Goal: Task Accomplishment & Management: Use online tool/utility

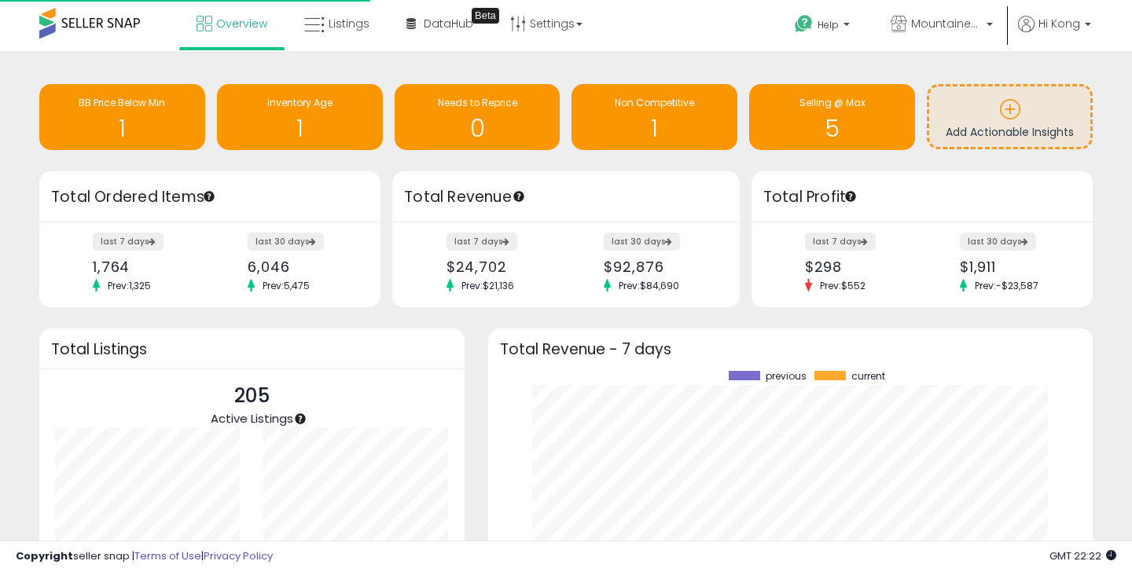
scroll to position [219, 573]
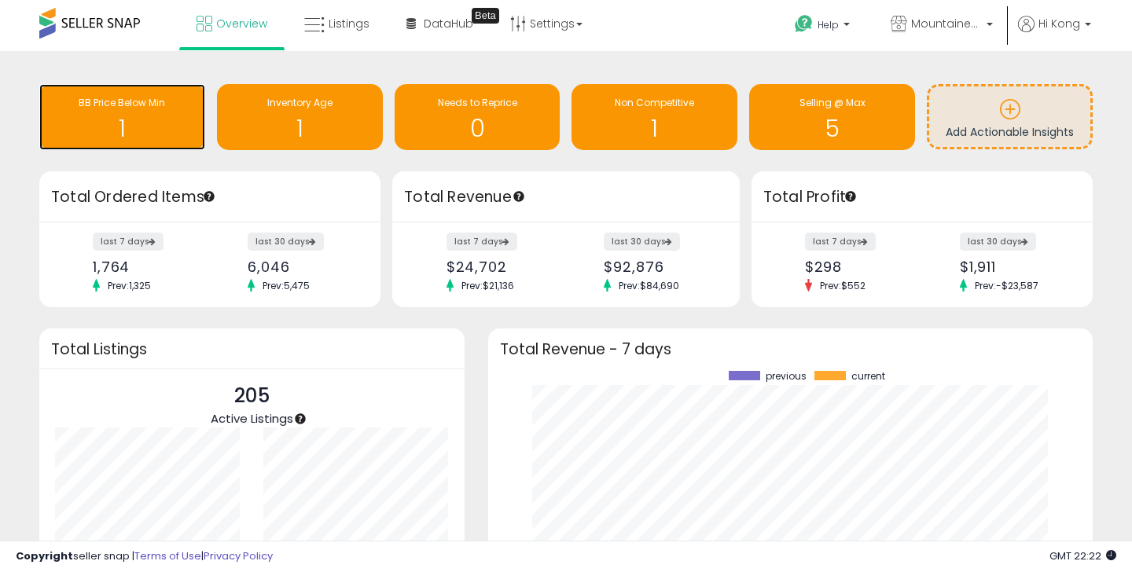
click at [143, 125] on h1 "1" at bounding box center [122, 129] width 150 height 26
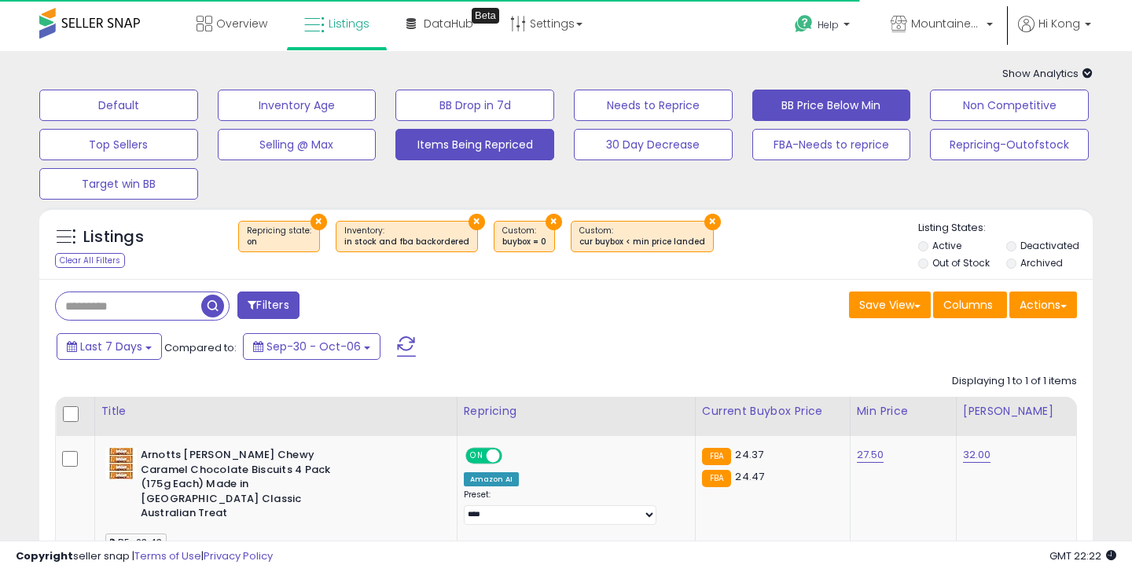
click at [449, 145] on button "Items Being Repriced" at bounding box center [474, 144] width 159 height 31
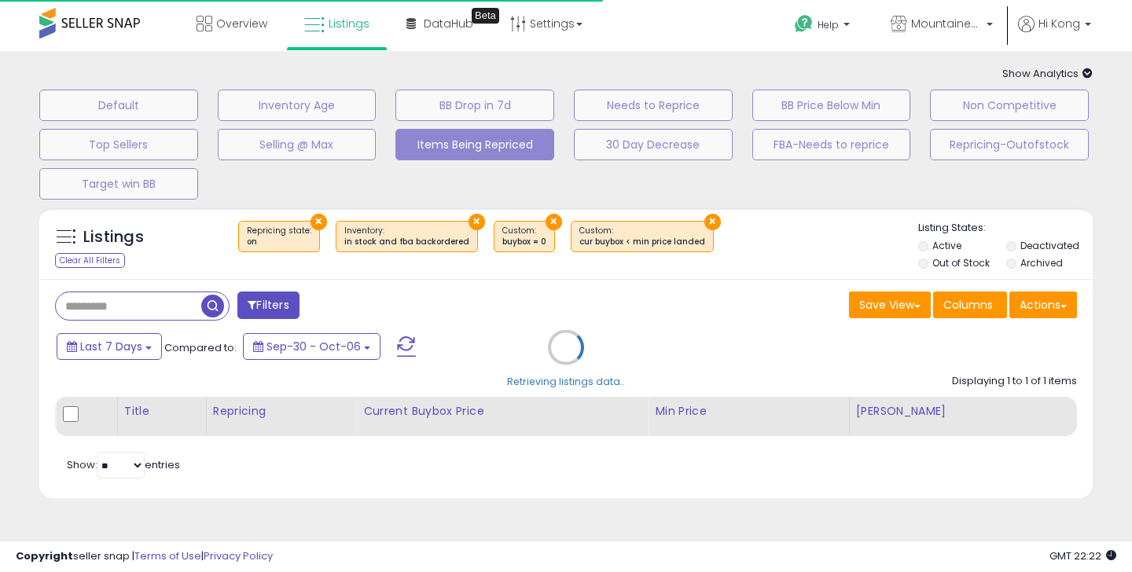
select select "**"
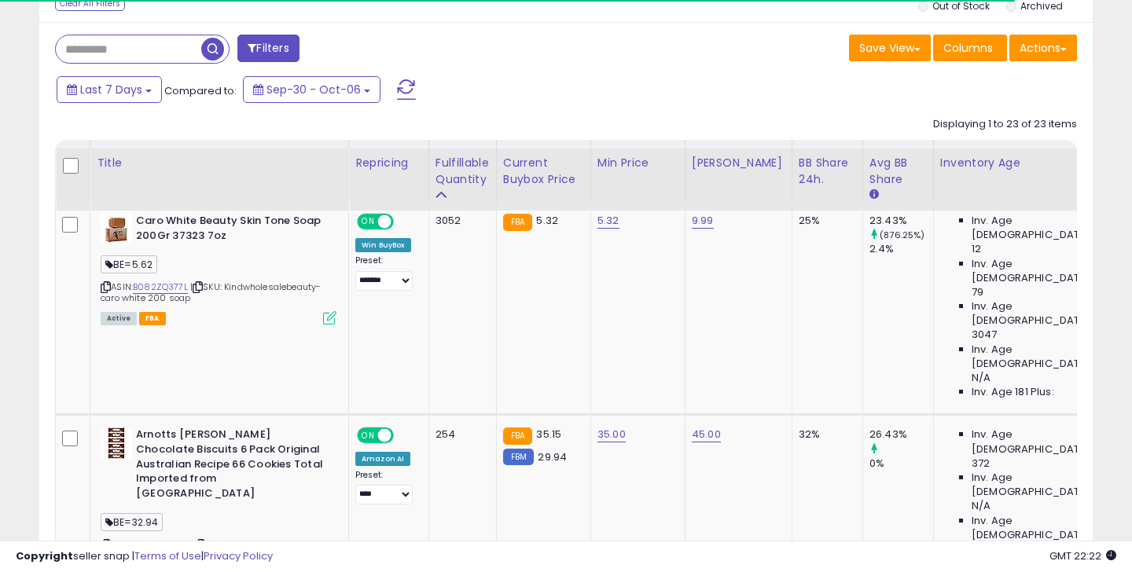
scroll to position [407, 0]
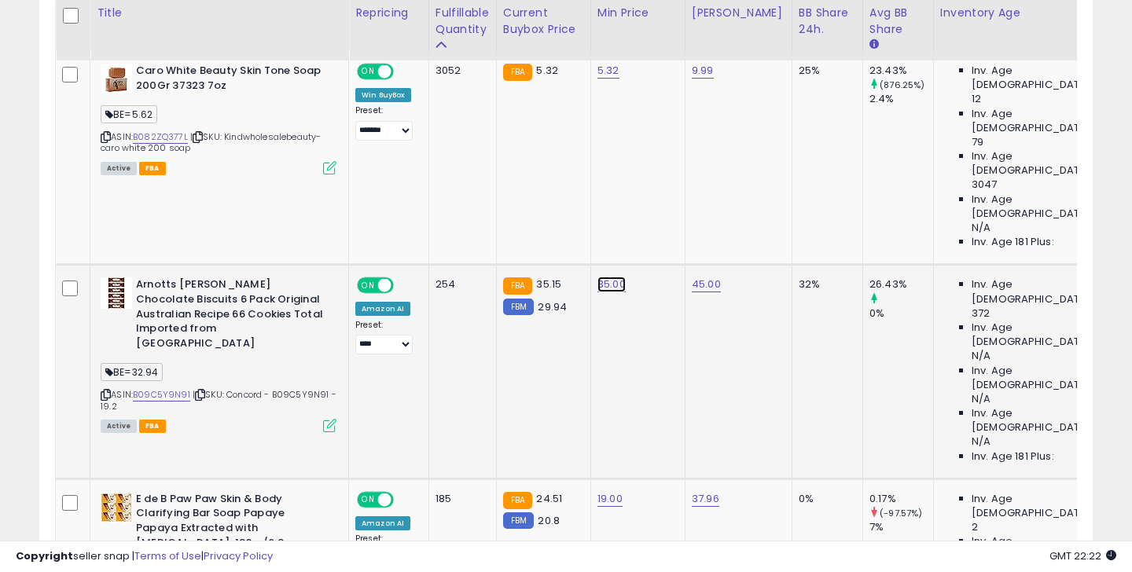
click at [607, 277] on link "35.00" at bounding box center [612, 285] width 28 height 16
drag, startPoint x: 567, startPoint y: 167, endPoint x: 461, endPoint y: 167, distance: 106.1
type input "*****"
click button "submit" at bounding box center [658, 165] width 27 height 24
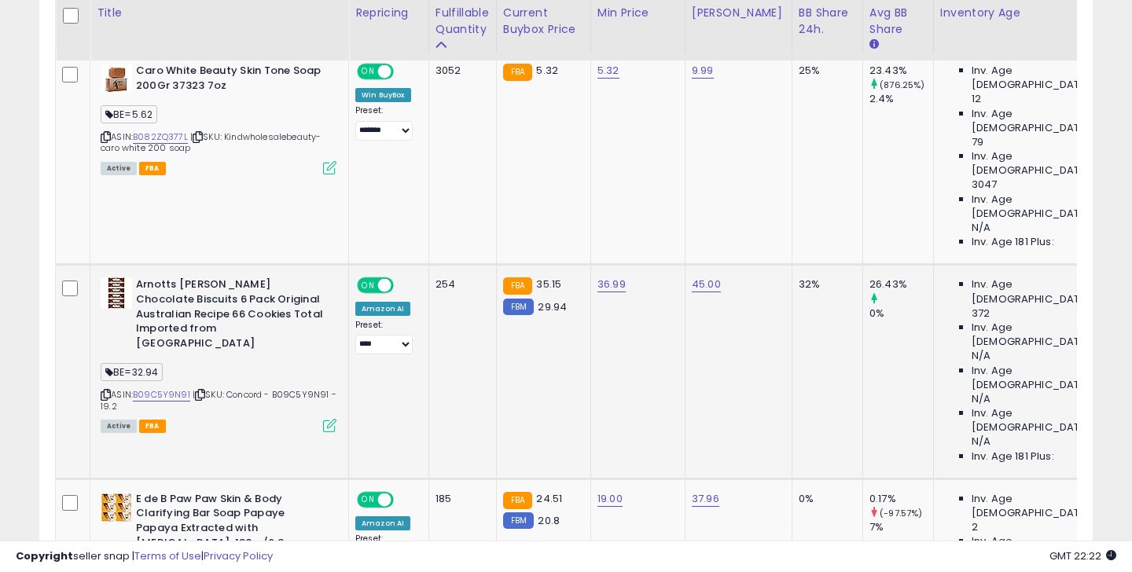
click at [626, 278] on td "36.99" at bounding box center [637, 372] width 94 height 214
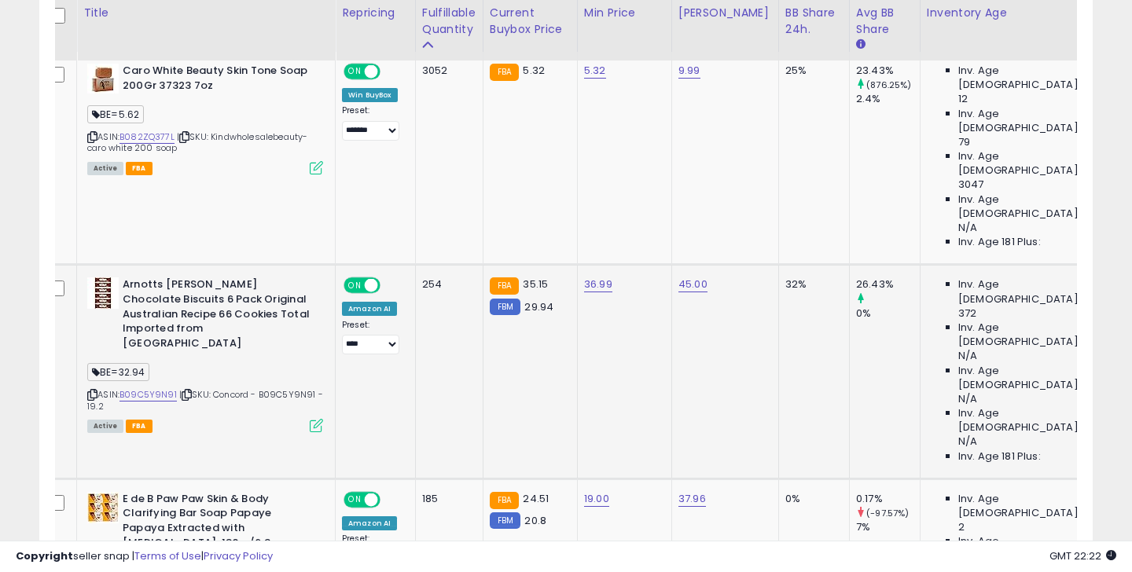
scroll to position [0, 0]
